Goal: Navigation & Orientation: Find specific page/section

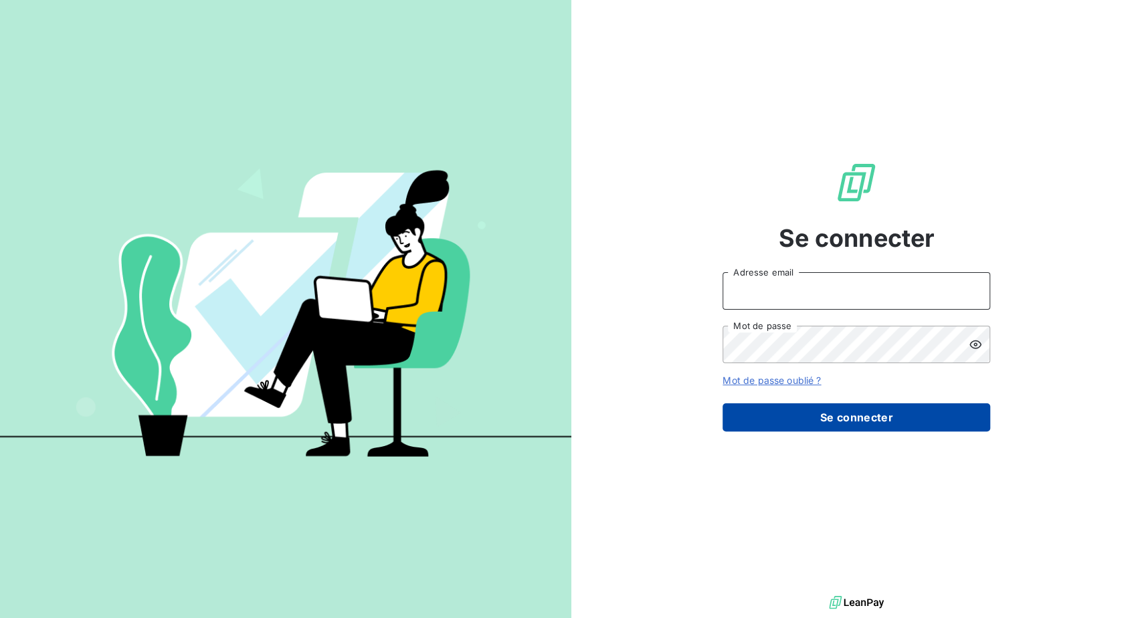
type input "[PERSON_NAME][EMAIL_ADDRESS][PERSON_NAME][DOMAIN_NAME]"
click at [872, 432] on button "Se connecter" at bounding box center [857, 418] width 268 height 28
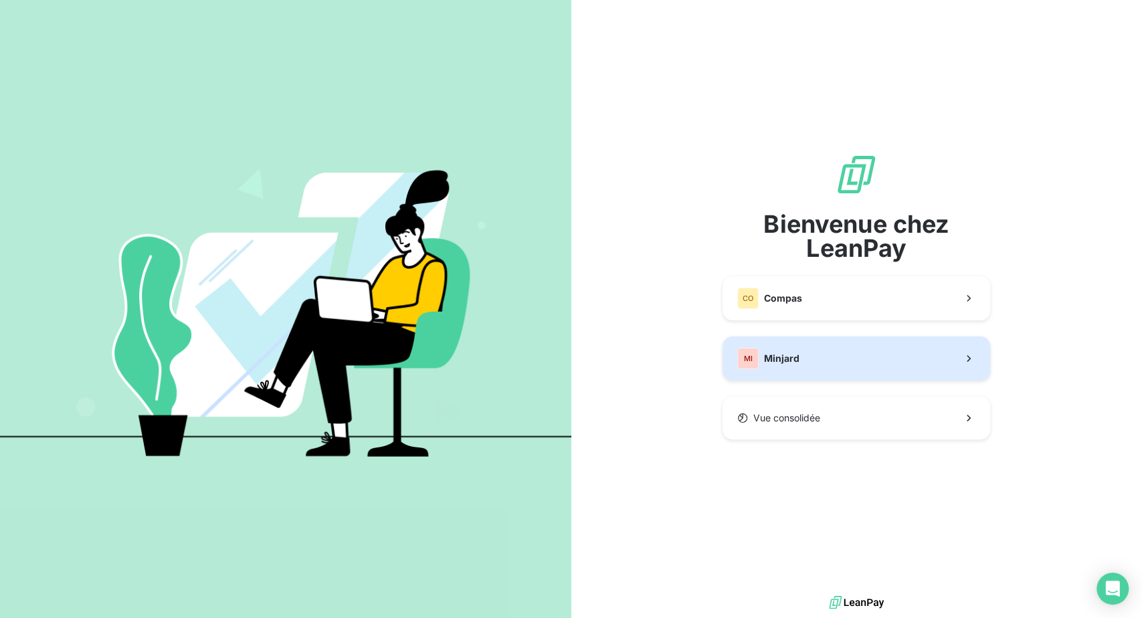
click at [814, 375] on button "MI Minjard" at bounding box center [857, 359] width 268 height 44
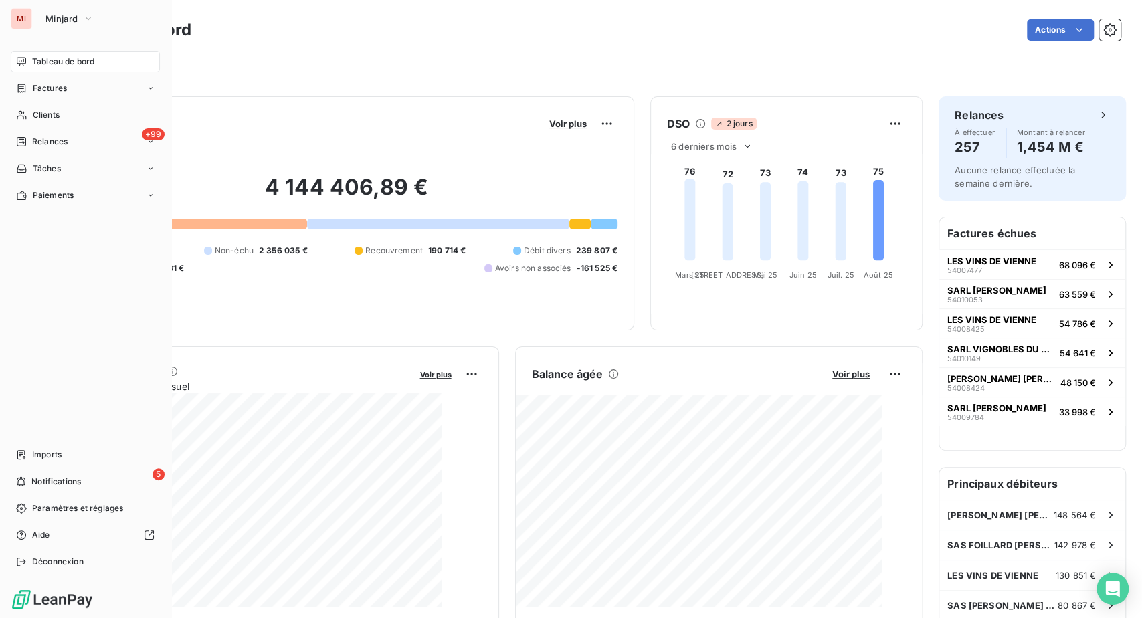
click at [53, 148] on span "Relances" at bounding box center [49, 142] width 35 height 12
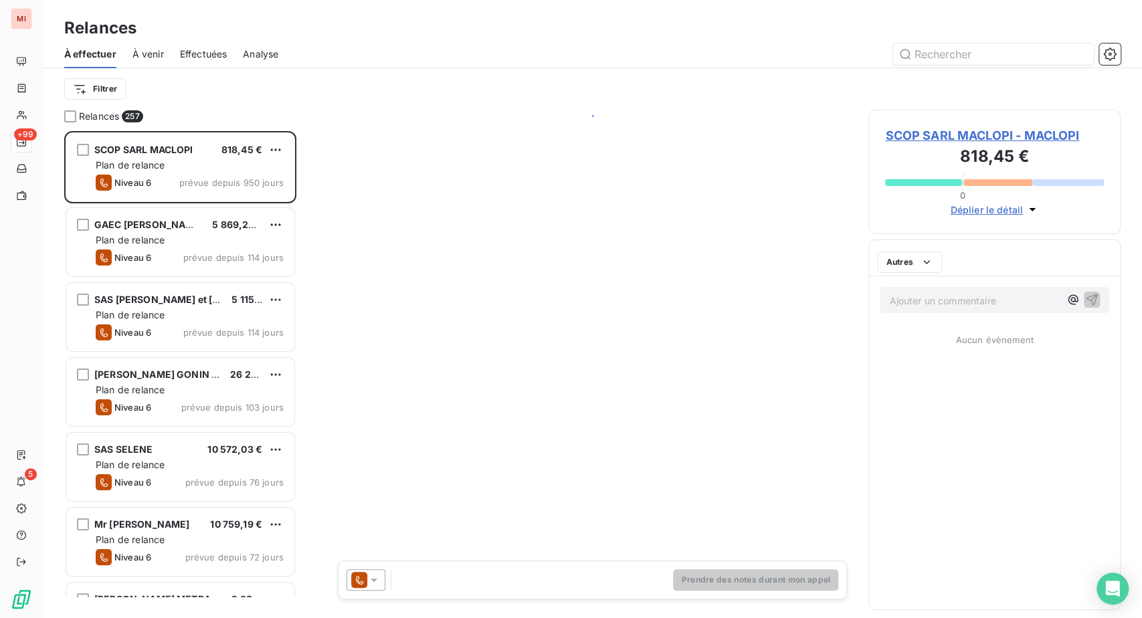
scroll to position [454, 221]
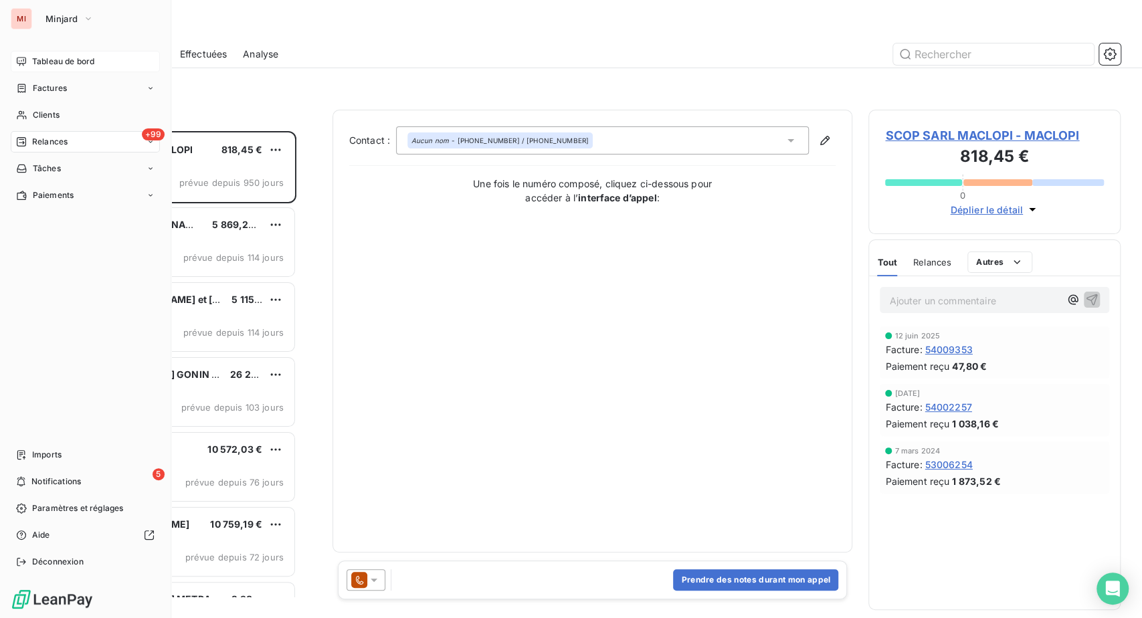
click at [50, 68] on span "Tableau de bord" at bounding box center [63, 62] width 62 height 12
